Goal: Task Accomplishment & Management: Manage account settings

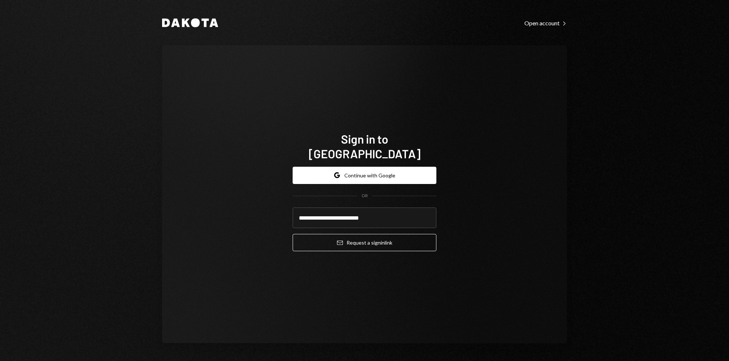
type input "**********"
click at [293, 234] on button "Email Request a sign in link" at bounding box center [365, 242] width 144 height 17
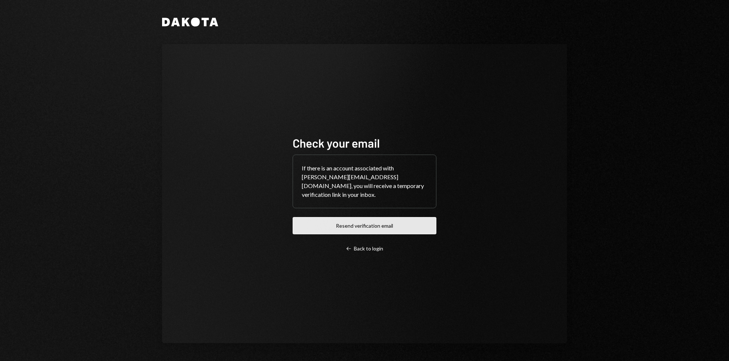
click at [365, 223] on button "Resend verification email" at bounding box center [365, 225] width 144 height 17
